Goal: Book appointment/travel/reservation

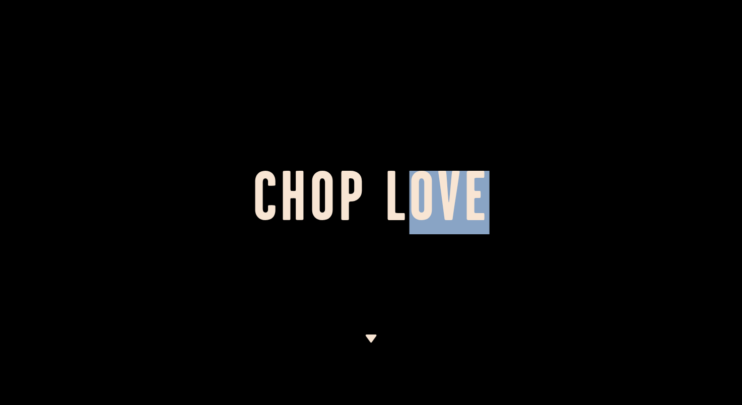
click at [498, 195] on h1 "Chop Love" at bounding box center [371, 202] width 742 height 55
click at [493, 195] on h1 "Chop Love" at bounding box center [371, 202] width 742 height 55
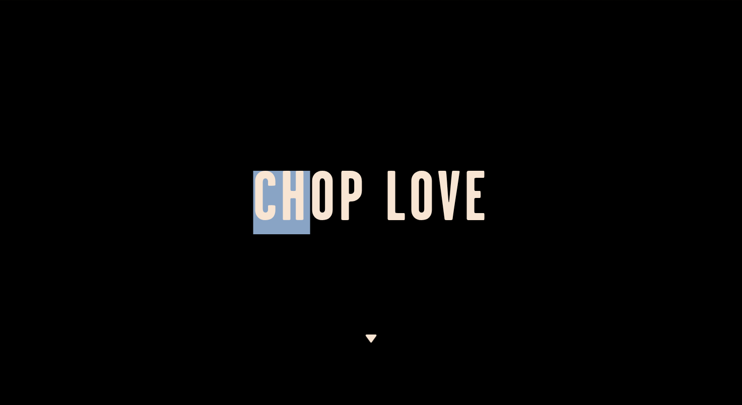
drag, startPoint x: 258, startPoint y: 199, endPoint x: 318, endPoint y: 199, distance: 59.4
click at [318, 199] on h1 "Chop Love" at bounding box center [371, 202] width 742 height 55
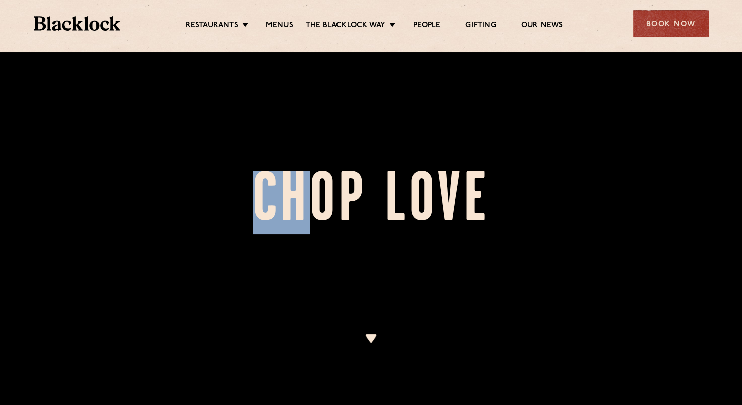
scroll to position [75, 0]
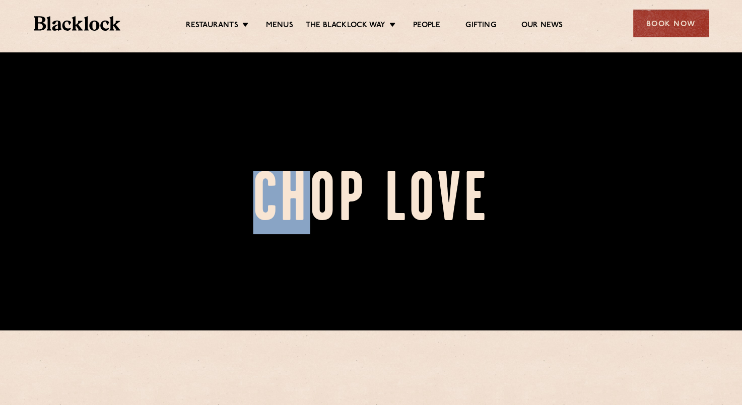
click at [318, 199] on h1 "Chop Love" at bounding box center [371, 202] width 742 height 55
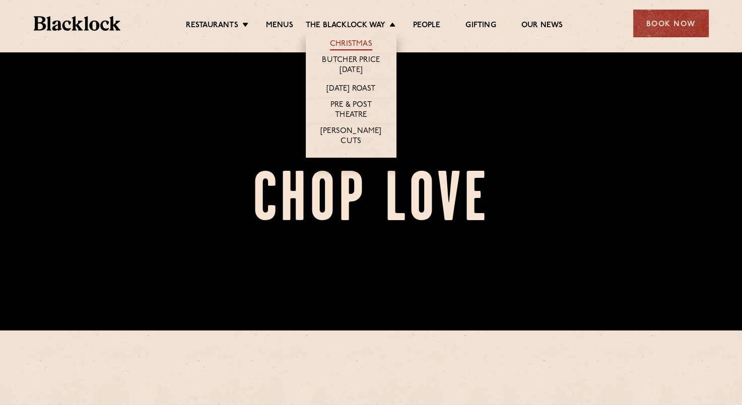
click at [367, 45] on link "Christmas" at bounding box center [351, 44] width 42 height 11
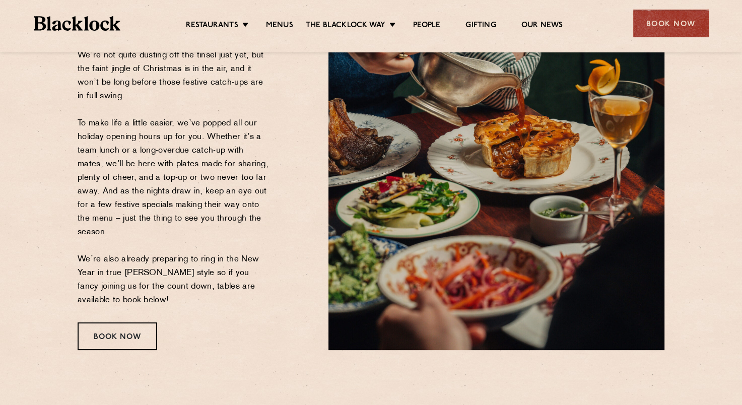
scroll to position [149, 0]
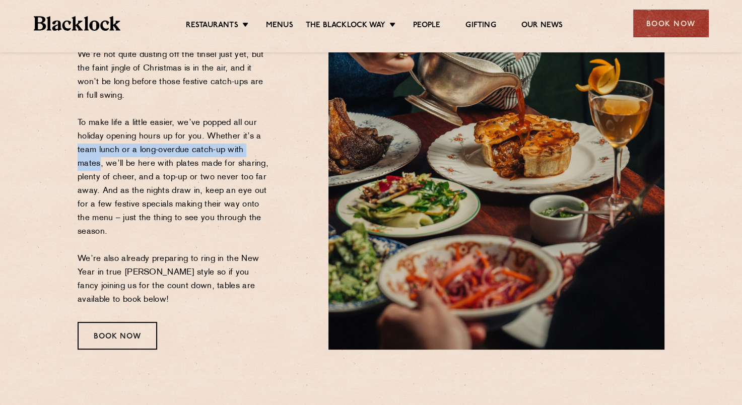
drag, startPoint x: 264, startPoint y: 145, endPoint x: 261, endPoint y: 129, distance: 15.8
click at [261, 129] on p "We’re not quite dusting off the tinsel just yet, but the faint jingle of Christ…" at bounding box center [174, 177] width 193 height 258
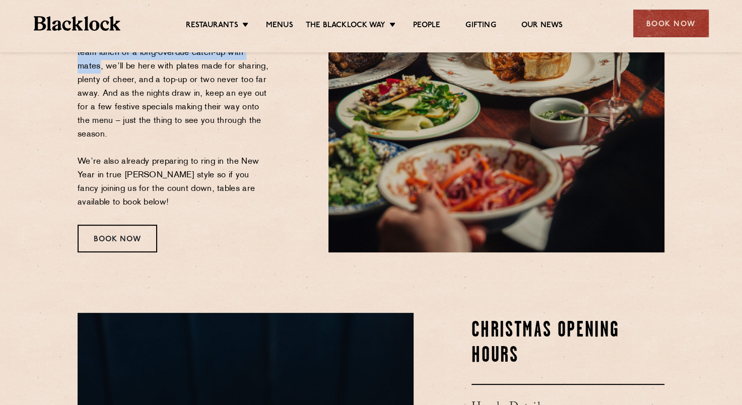
scroll to position [482, 0]
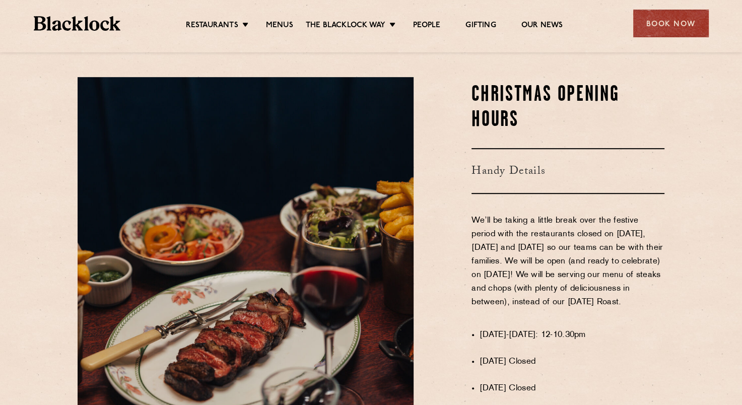
click at [492, 255] on p "We’ll be taking a little break over the festive period with the restaurants clo…" at bounding box center [568, 268] width 193 height 109
drag, startPoint x: 604, startPoint y: 306, endPoint x: 603, endPoint y: 273, distance: 33.8
click at [603, 273] on p "We’ll be taking a little break over the festive period with the restaurants clo…" at bounding box center [568, 268] width 193 height 109
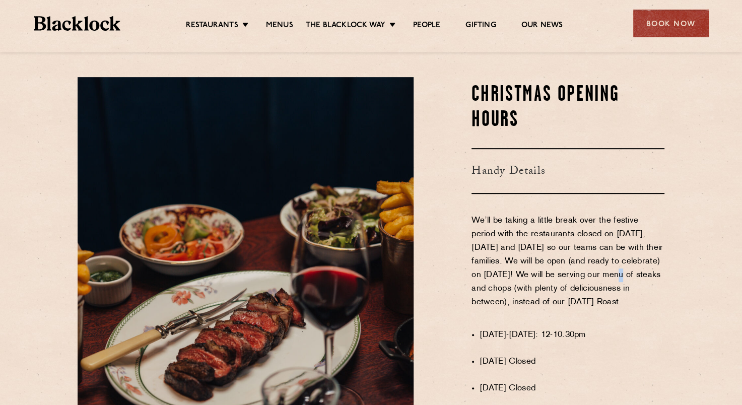
scroll to position [516, 0]
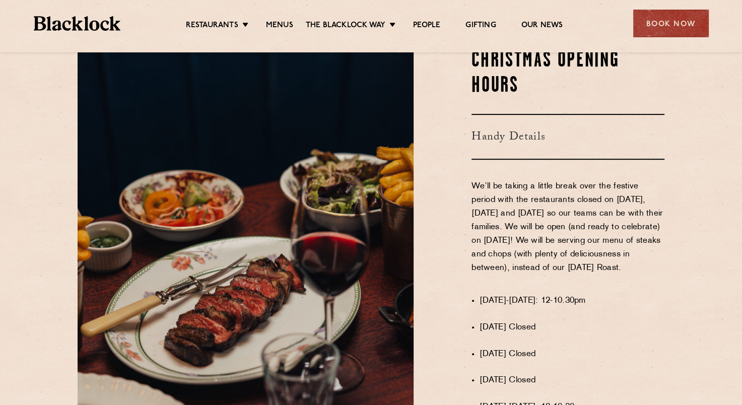
click at [603, 273] on p "We’ll be taking a little break over the festive period with the restaurants clo…" at bounding box center [568, 234] width 193 height 109
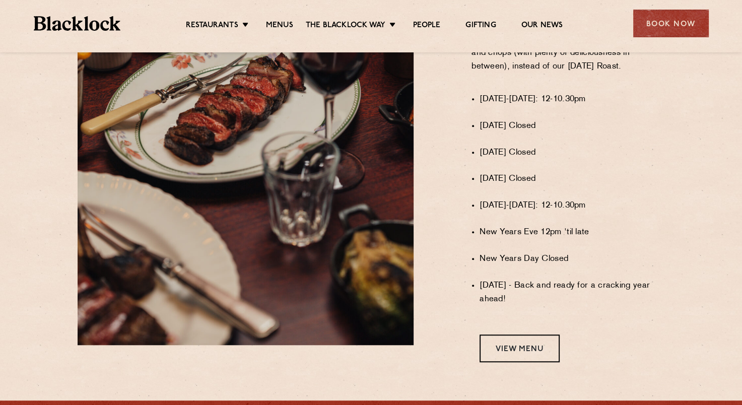
scroll to position [750, 0]
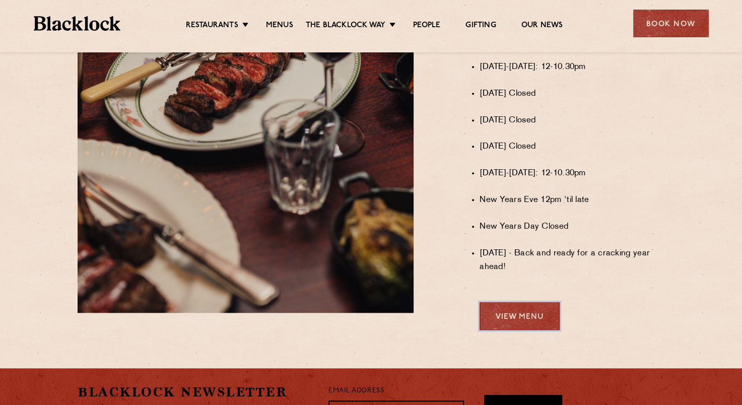
click at [548, 315] on link "View Menu" at bounding box center [520, 316] width 80 height 28
